Goal: Task Accomplishment & Management: Manage account settings

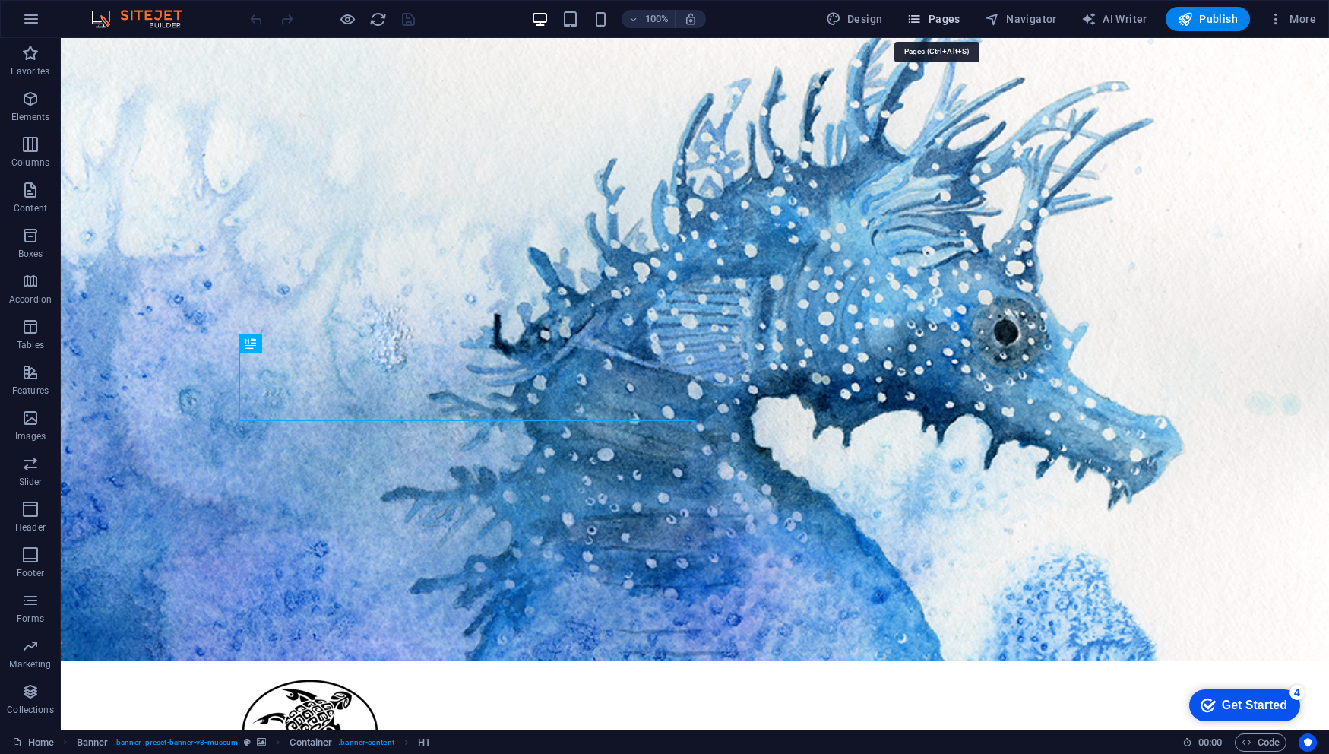
click at [944, 21] on span "Pages" at bounding box center [932, 18] width 53 height 15
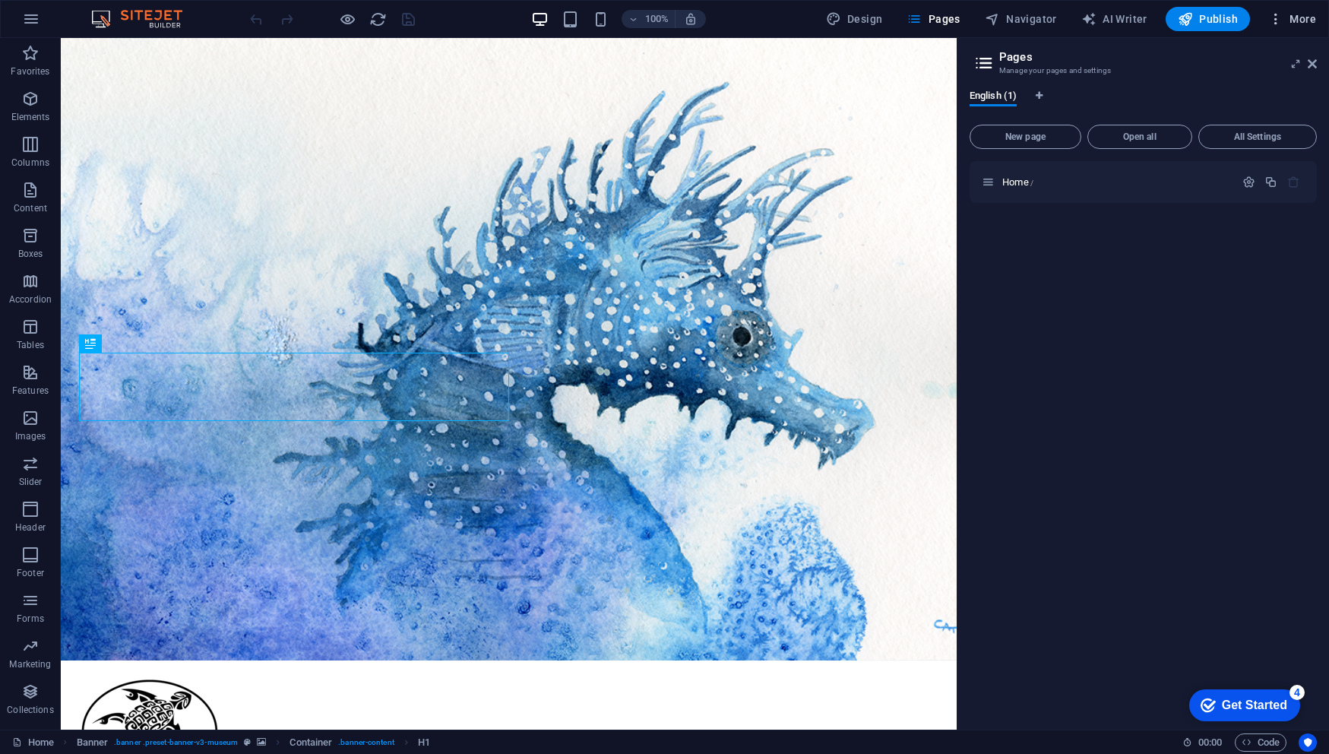
click at [1305, 21] on span "More" at bounding box center [1292, 18] width 48 height 15
click at [1256, 60] on h6 "Website Settings" at bounding box center [1260, 58] width 90 height 18
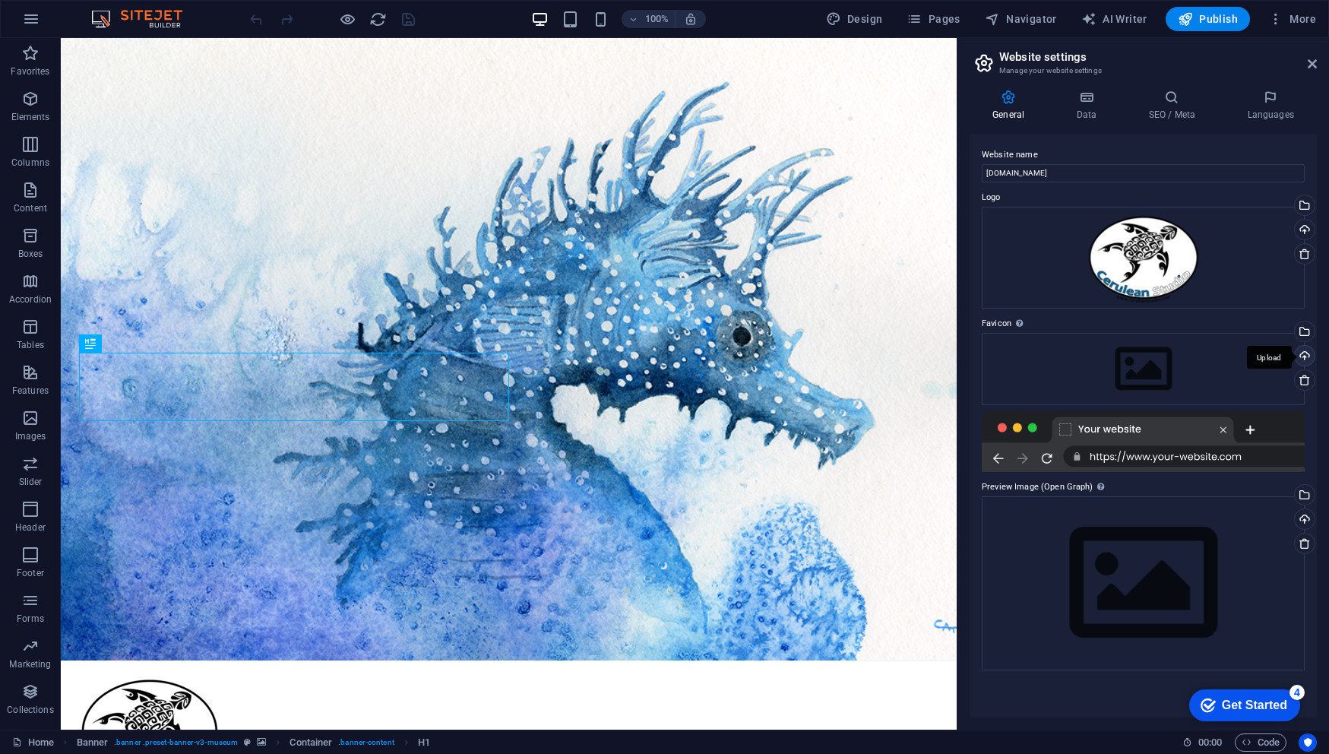
click at [1306, 356] on div "Upload" at bounding box center [1303, 357] width 23 height 23
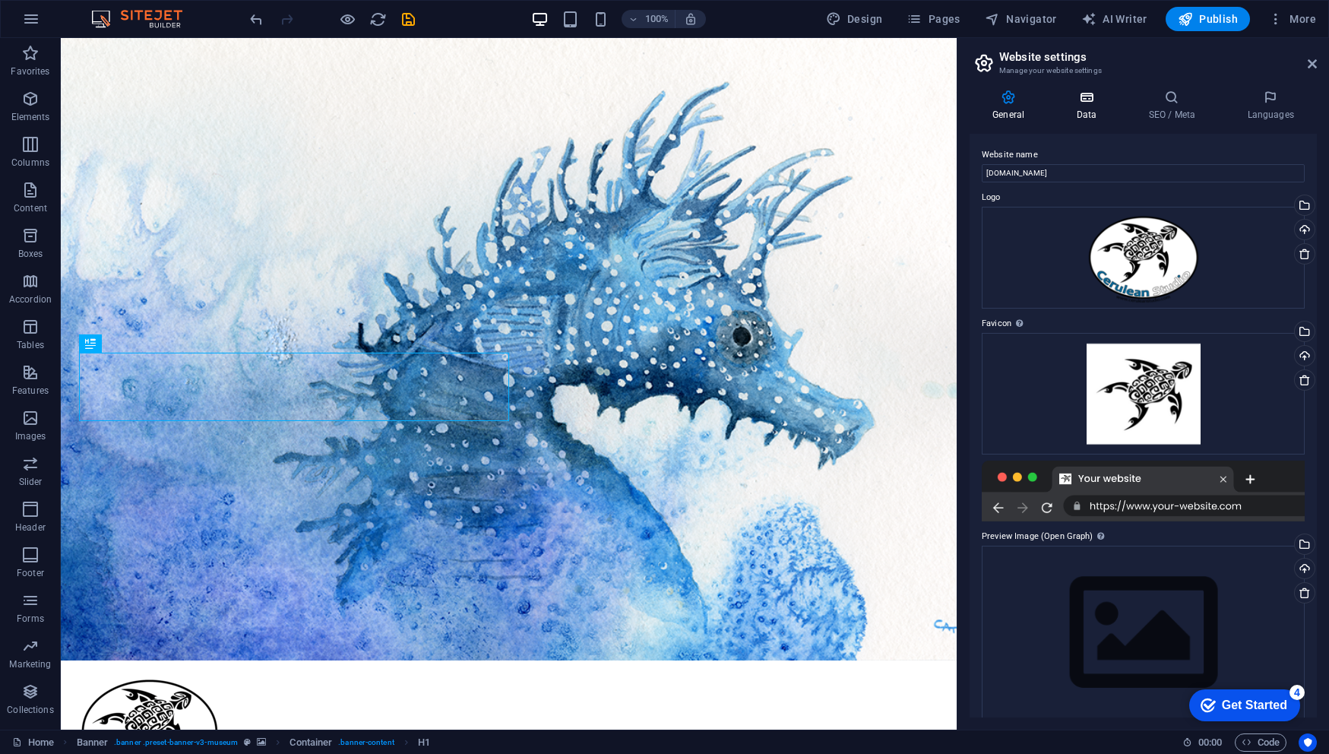
click at [1083, 94] on icon at bounding box center [1086, 97] width 66 height 15
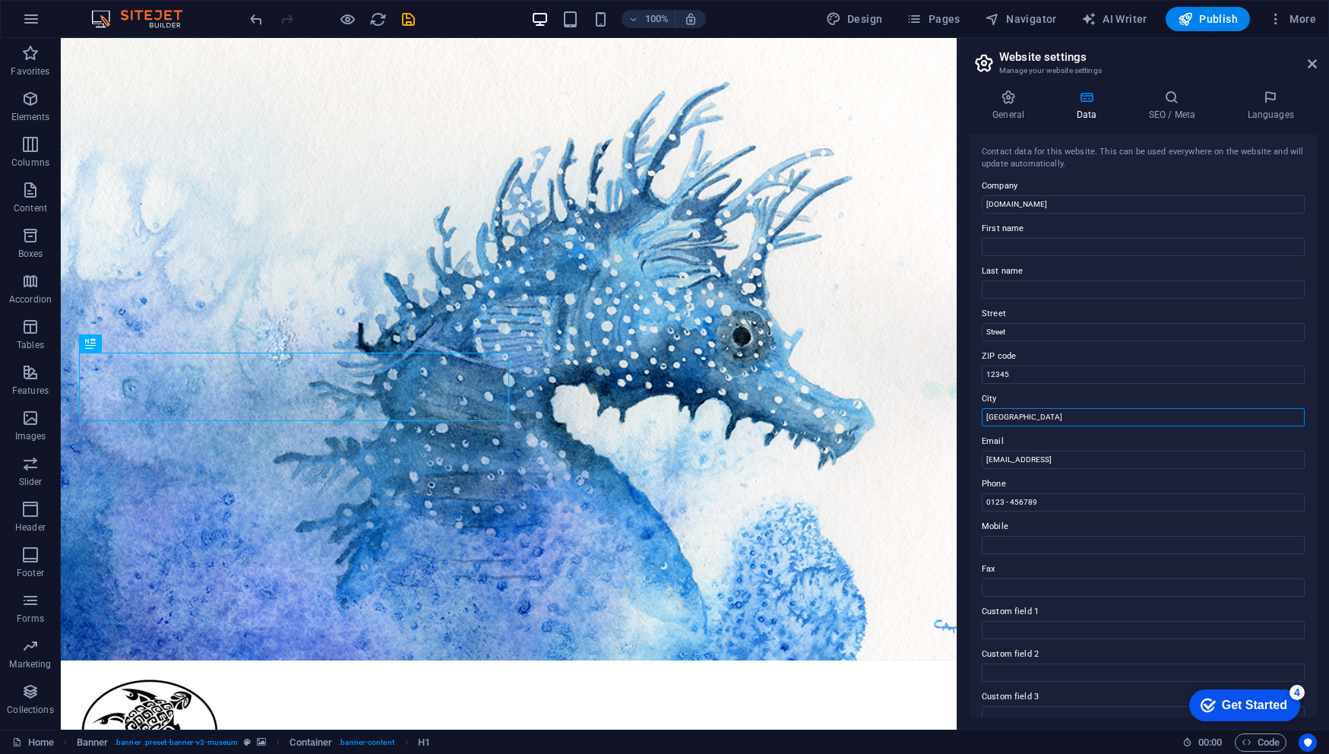
click at [1028, 415] on input "[GEOGRAPHIC_DATA]" at bounding box center [1143, 417] width 323 height 18
type input "[GEOGRAPHIC_DATA]"
click at [1050, 498] on input "0123 - 456789" at bounding box center [1143, 502] width 323 height 18
type input "0"
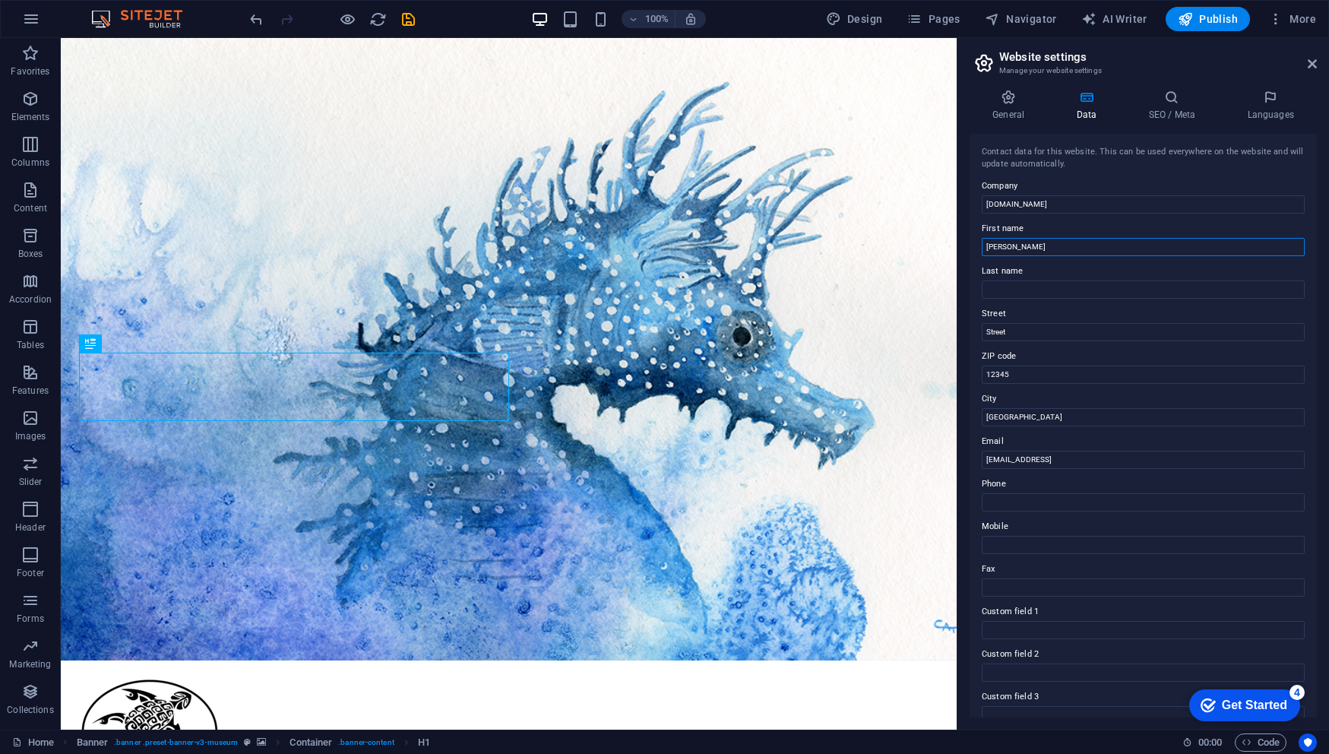
type input "[PERSON_NAME]"
click at [1174, 104] on icon at bounding box center [1171, 97] width 93 height 15
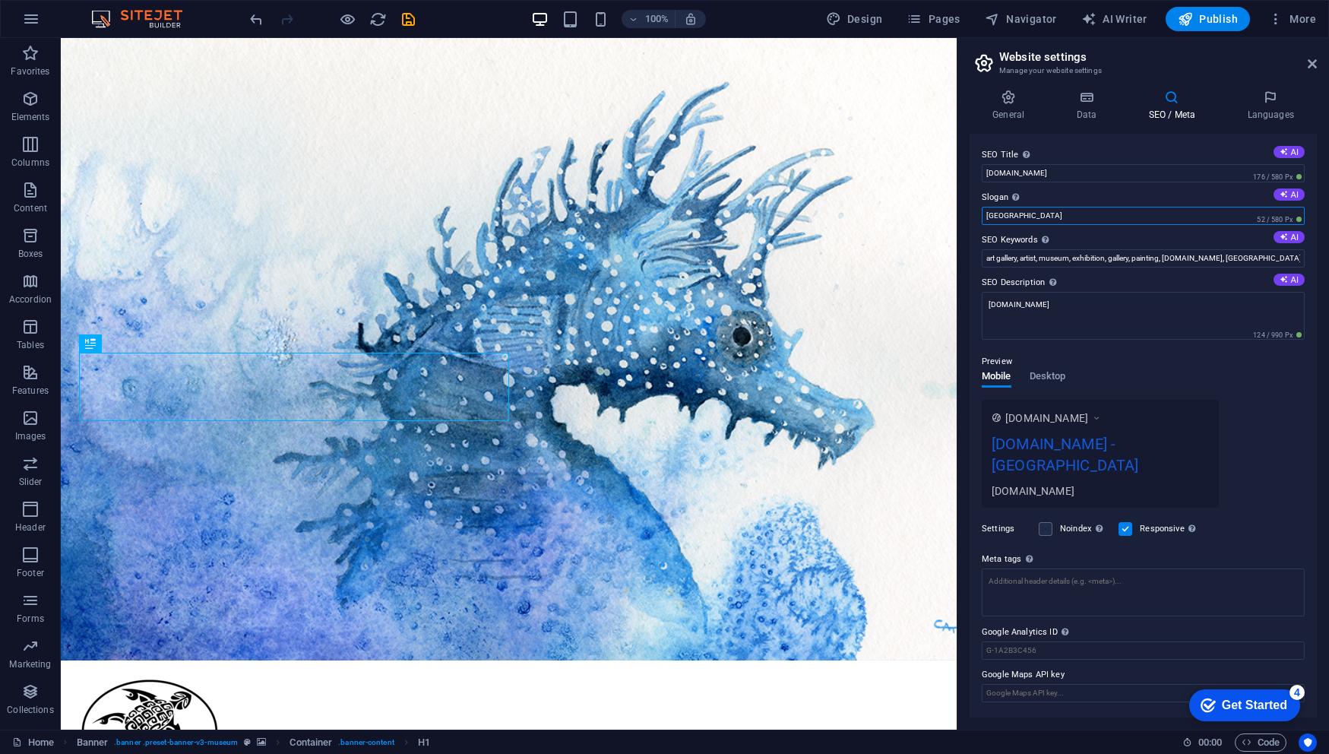
click at [1135, 217] on input "[GEOGRAPHIC_DATA]" at bounding box center [1143, 216] width 323 height 18
type input "B"
type input "[GEOGRAPHIC_DATA]"
click at [1267, 261] on input "art gallery, artist, museum, exhibition, gallery, painting, [DOMAIN_NAME], [GEO…" at bounding box center [1143, 258] width 323 height 18
click at [1199, 259] on input "art artist, gallery, painting," at bounding box center [1143, 258] width 323 height 18
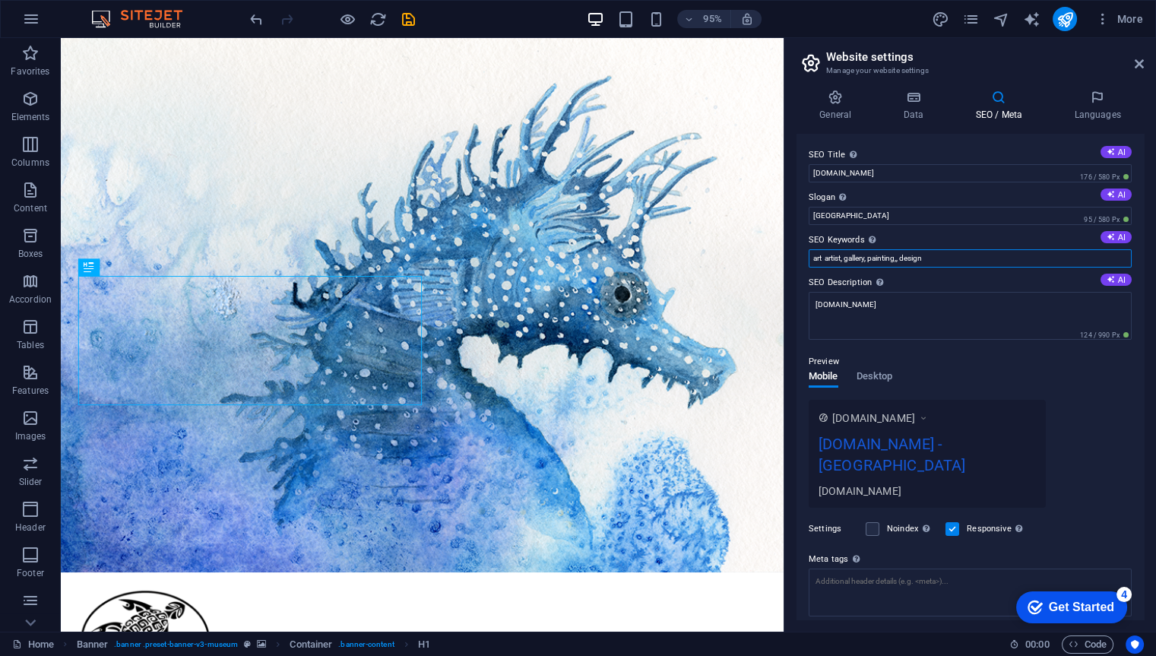
click at [824, 256] on input "art artist, gallery, painting,, design" at bounding box center [969, 258] width 323 height 18
type input "art , artist, gallery, painting,, design"
click at [1094, 106] on h4 "Languages" at bounding box center [1097, 106] width 93 height 32
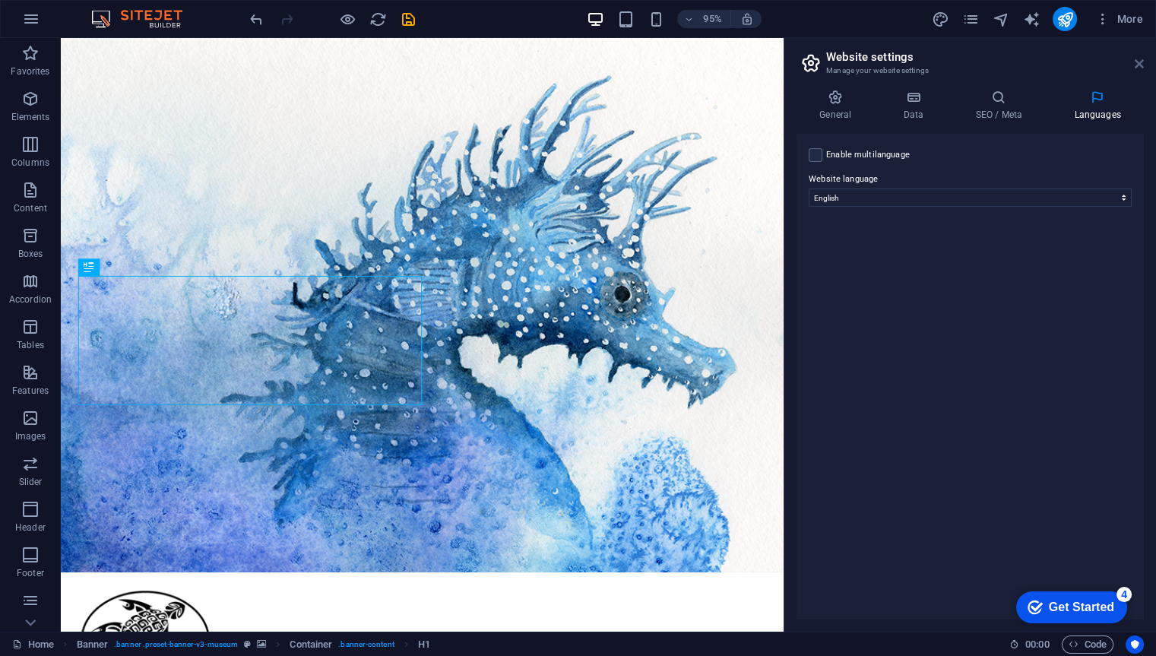
click at [1139, 63] on icon at bounding box center [1138, 64] width 9 height 12
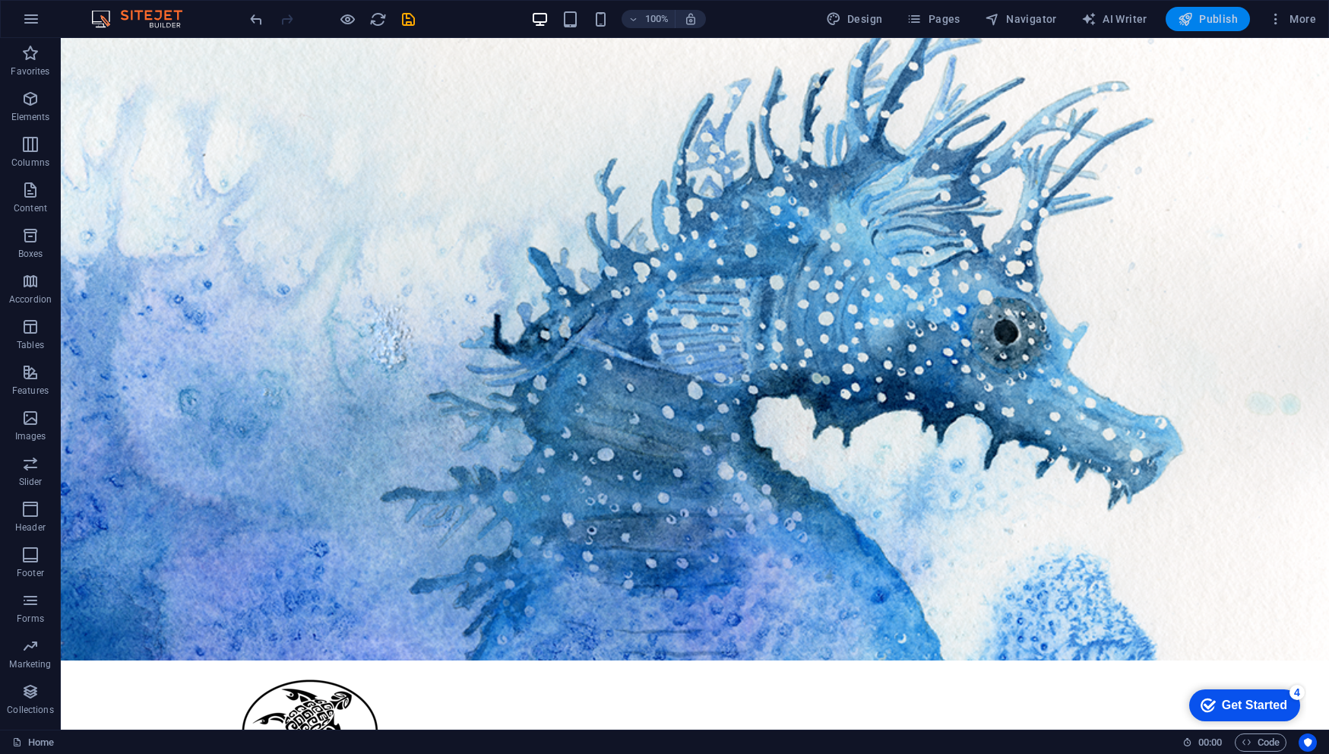
click at [1215, 19] on span "Publish" at bounding box center [1208, 18] width 60 height 15
